Goal: Task Accomplishment & Management: Use online tool/utility

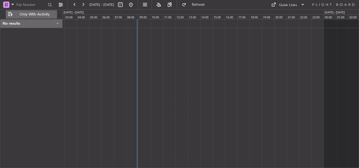
click at [35, 14] on span "Only With Activity" at bounding box center [35, 15] width 42 height 4
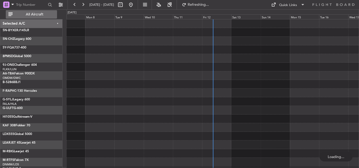
click at [33, 14] on span "All Aircraft" at bounding box center [35, 15] width 42 height 4
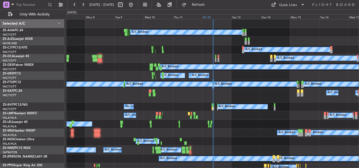
click at [207, 18] on div "Fri 12" at bounding box center [216, 16] width 29 height 5
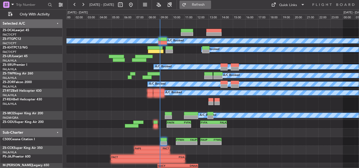
click at [209, 4] on span "Refresh" at bounding box center [198, 5] width 22 height 4
click at [80, 3] on button at bounding box center [83, 5] width 8 height 8
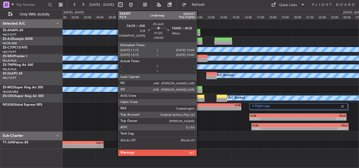
click at [199, 40] on div at bounding box center [194, 40] width 18 height 4
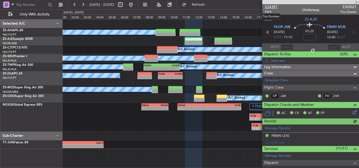
click at [271, 6] on span "534397" at bounding box center [271, 7] width 13 height 6
drag, startPoint x: 358, startPoint y: 3, endPoint x: 342, endPoint y: 6, distance: 16.9
click at [358, 3] on span at bounding box center [356, 2] width 5 height 5
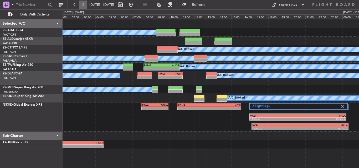
click at [81, 6] on button at bounding box center [83, 5] width 8 height 8
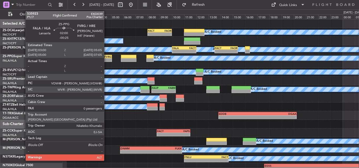
click at [216, 113] on div "- - EDDB 13:50 Z DGAA 20:15 Z" at bounding box center [212, 115] width 292 height 9
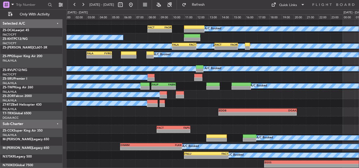
scroll to position [3, 0]
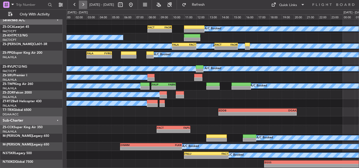
click at [83, 3] on button at bounding box center [83, 5] width 8 height 8
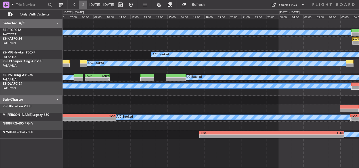
scroll to position [0, 0]
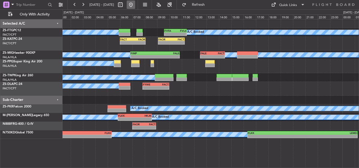
click at [135, 7] on button at bounding box center [131, 5] width 8 height 8
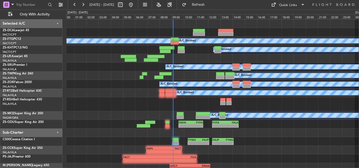
click at [117, 90] on div "A/C Booked" at bounding box center [212, 93] width 292 height 9
click at [83, 2] on button at bounding box center [83, 5] width 8 height 8
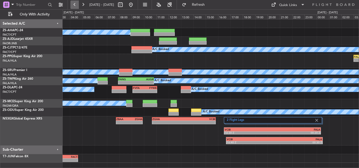
click at [75, 7] on button at bounding box center [74, 5] width 8 height 8
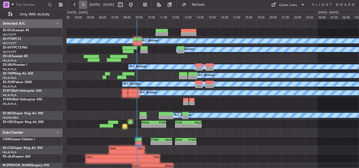
click at [81, 4] on button at bounding box center [83, 5] width 8 height 8
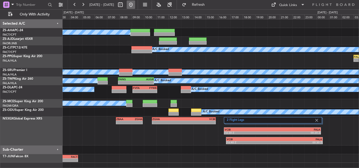
click at [135, 6] on button at bounding box center [131, 5] width 8 height 8
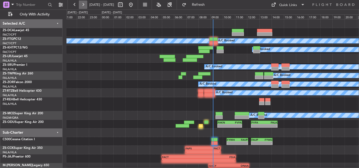
click at [83, 3] on button at bounding box center [83, 5] width 8 height 8
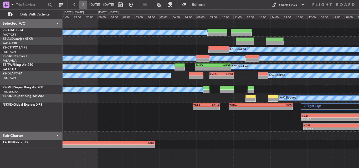
click at [83, 3] on button at bounding box center [83, 5] width 8 height 8
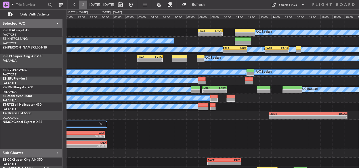
click at [83, 3] on button at bounding box center [83, 5] width 8 height 8
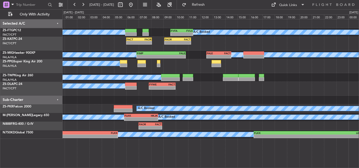
click at [210, 93] on div "A/C Booked - - FYWE 07:50 Z FACT 10:00 Z" at bounding box center [211, 89] width 296 height 14
click at [135, 3] on button at bounding box center [131, 5] width 8 height 8
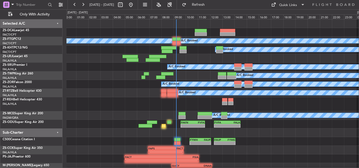
click at [124, 101] on div "A/C Booked A/C Booked A/C Booked A/C Booked A/C Booked A/C Booked A/C Booked A/…" at bounding box center [212, 104] width 292 height 170
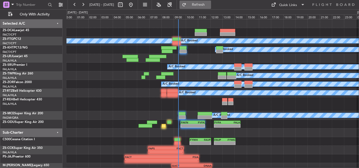
click at [206, 7] on button "Refresh" at bounding box center [195, 5] width 32 height 8
click at [209, 4] on span "Refresh" at bounding box center [198, 5] width 22 height 4
click at [208, 5] on span "Refresh" at bounding box center [198, 5] width 22 height 4
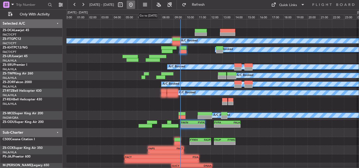
click at [135, 4] on button at bounding box center [131, 5] width 8 height 8
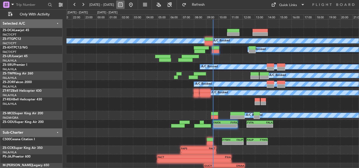
click at [125, 4] on button at bounding box center [120, 5] width 8 height 8
select select "9"
select select "2025"
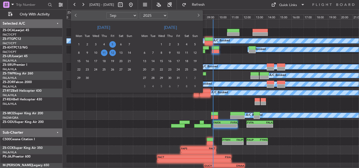
click at [113, 44] on span "5" at bounding box center [112, 44] width 7 height 7
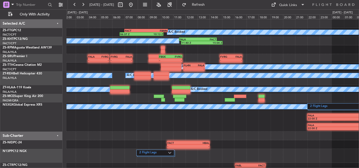
click at [94, 53] on div at bounding box center [212, 49] width 292 height 9
click at [135, 5] on button at bounding box center [131, 5] width 8 height 8
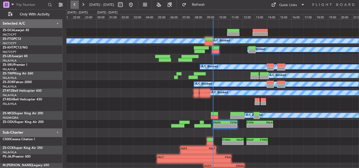
click at [73, 6] on button at bounding box center [74, 5] width 8 height 8
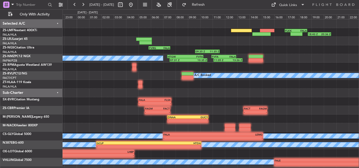
click at [118, 40] on div "18:43 Z 20:36 Z FLKK 16:50 Z FALA 18:40 Z 09:35 Z 11:35 Z FVRG 05:50 Z FALA 07:…" at bounding box center [211, 92] width 296 height 147
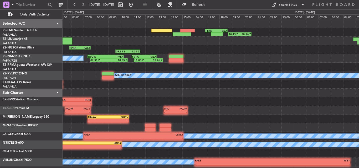
click at [189, 113] on div "- - FAGM 05:30 Z FACT 07:35 Z - - FACT 13:30 Z FAGM 15:25 Z" at bounding box center [211, 110] width 296 height 9
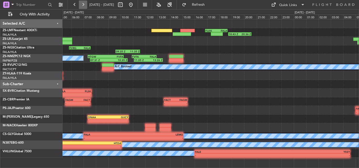
click at [85, 5] on button at bounding box center [83, 5] width 8 height 8
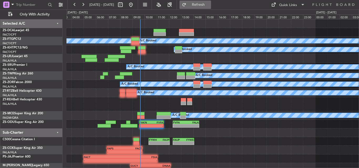
click at [205, 5] on span "Refresh" at bounding box center [198, 5] width 22 height 4
click at [74, 7] on button at bounding box center [74, 5] width 8 height 8
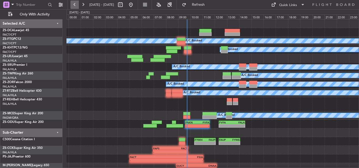
click at [74, 7] on button at bounding box center [74, 5] width 8 height 8
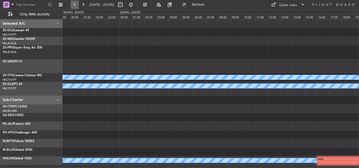
click at [74, 7] on button at bounding box center [74, 5] width 8 height 8
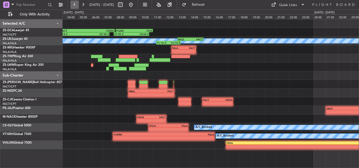
click at [74, 7] on button at bounding box center [74, 5] width 8 height 8
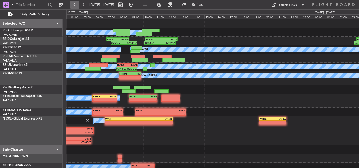
click at [75, 4] on button at bounding box center [74, 5] width 8 height 8
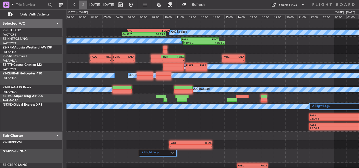
click at [81, 6] on button at bounding box center [83, 5] width 8 height 8
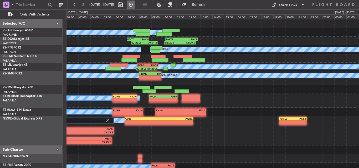
click at [135, 4] on button at bounding box center [131, 5] width 8 height 8
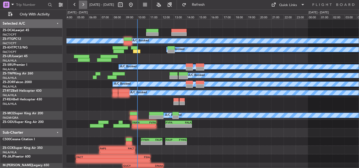
click at [84, 6] on button at bounding box center [83, 5] width 8 height 8
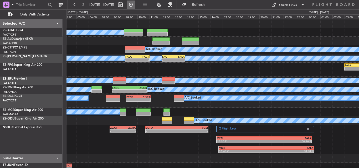
click at [135, 3] on button at bounding box center [131, 5] width 8 height 8
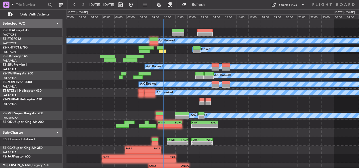
click at [93, 90] on div "A/C Booked A/C Booked A/C Booked A/C Booked A/C Booked - - FANG 07:55 Z AUGR 10…" at bounding box center [212, 104] width 292 height 170
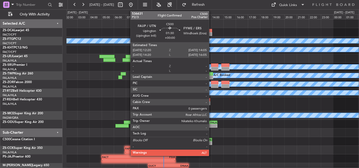
click at [211, 144] on div "-" at bounding box center [206, 143] width 10 height 3
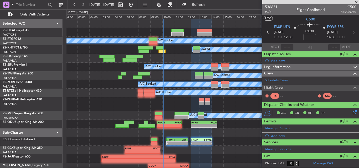
drag, startPoint x: 356, startPoint y: 2, endPoint x: 298, endPoint y: 68, distance: 87.1
click at [356, 2] on span at bounding box center [356, 2] width 5 height 5
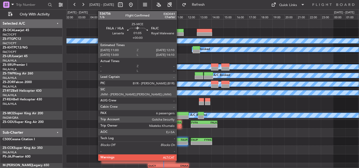
click at [180, 114] on div at bounding box center [181, 114] width 14 height 4
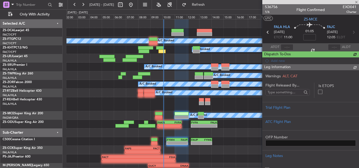
click at [273, 7] on span "536756" at bounding box center [271, 7] width 13 height 6
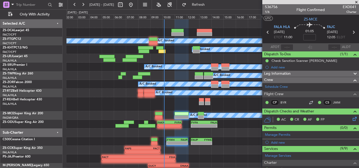
click at [356, 2] on span at bounding box center [356, 2] width 5 height 5
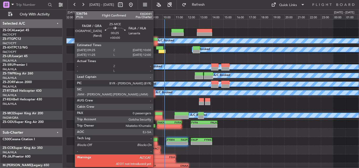
click at [156, 115] on div at bounding box center [158, 114] width 7 height 4
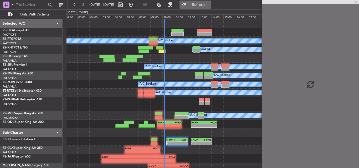
click at [209, 6] on span "Refresh" at bounding box center [198, 5] width 22 height 4
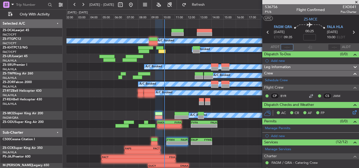
click at [287, 45] on input "text" at bounding box center [287, 47] width 13 height 6
type input "09:35"
click at [206, 6] on span "Refresh" at bounding box center [198, 5] width 22 height 4
click at [204, 6] on span "Refresh" at bounding box center [198, 5] width 22 height 4
click at [283, 46] on input "text" at bounding box center [287, 47] width 13 height 6
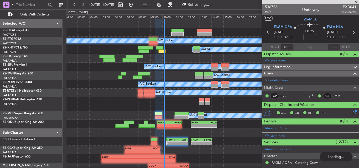
type input "09:35"
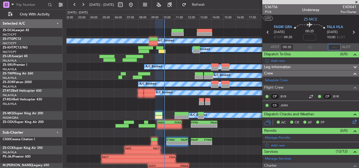
click at [331, 46] on input "text" at bounding box center [334, 47] width 13 height 6
type input "09:45"
click at [355, 2] on span at bounding box center [356, 2] width 5 height 5
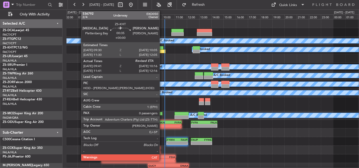
click at [162, 50] on div at bounding box center [161, 52] width 7 height 4
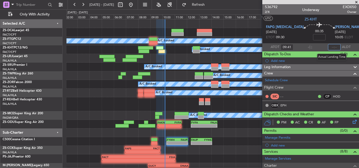
click at [332, 47] on input "text" at bounding box center [334, 47] width 13 height 6
type input "10:00"
click at [359, 2] on span at bounding box center [356, 2] width 5 height 5
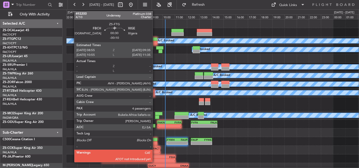
click at [155, 42] on div at bounding box center [153, 43] width 8 height 4
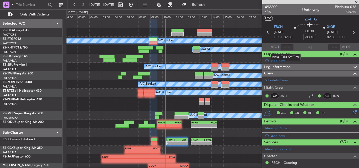
click at [287, 46] on input "text" at bounding box center [287, 47] width 13 height 6
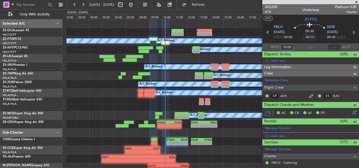
type input "10:00"
click at [355, 2] on span at bounding box center [356, 2] width 5 height 5
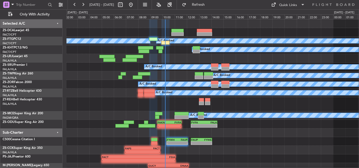
type input "0"
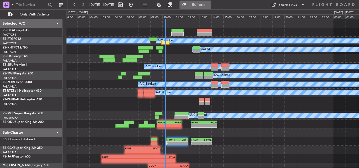
click at [203, 1] on button "Refresh" at bounding box center [195, 5] width 32 height 8
click at [209, 8] on button "Refresh" at bounding box center [195, 5] width 32 height 8
click at [211, 8] on button "Refresh" at bounding box center [195, 5] width 32 height 8
click at [202, 2] on button "Refresh" at bounding box center [195, 5] width 32 height 8
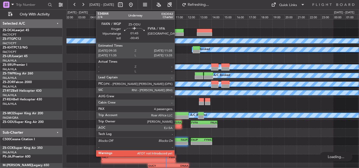
click at [177, 124] on div "- -" at bounding box center [169, 126] width 24 height 4
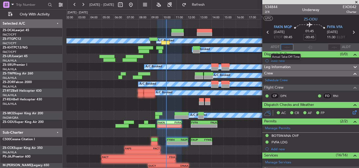
click at [289, 46] on input "text" at bounding box center [287, 47] width 13 height 6
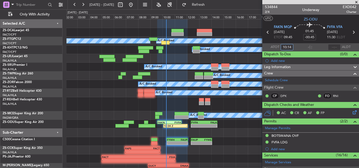
type input "10:14"
click at [356, 2] on span at bounding box center [356, 2] width 5 height 5
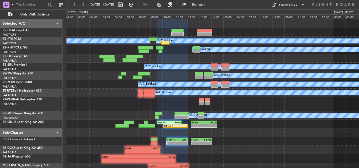
type input "0"
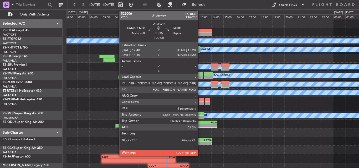
click at [200, 76] on div at bounding box center [199, 78] width 8 height 4
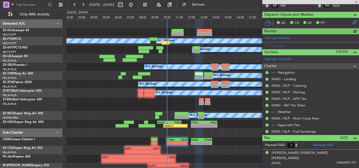
scroll to position [107, 0]
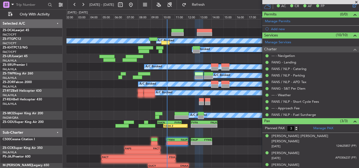
click at [356, 2] on span at bounding box center [356, 2] width 5 height 5
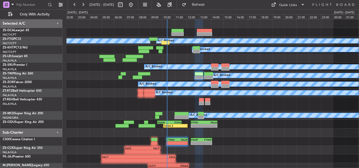
type input "0"
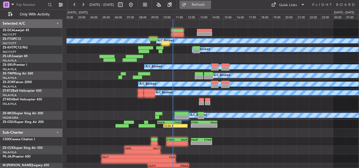
click at [209, 3] on span "Refresh" at bounding box center [198, 5] width 22 height 4
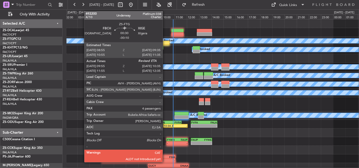
click at [165, 42] on div at bounding box center [165, 43] width 8 height 4
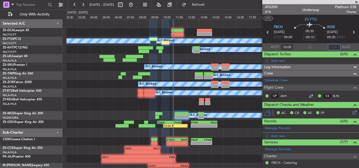
click at [330, 46] on input "text" at bounding box center [334, 47] width 13 height 6
type input "10:25"
click at [356, 1] on span at bounding box center [356, 2] width 5 height 5
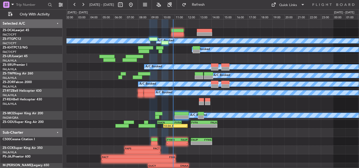
type input "0"
